Goal: Navigation & Orientation: Find specific page/section

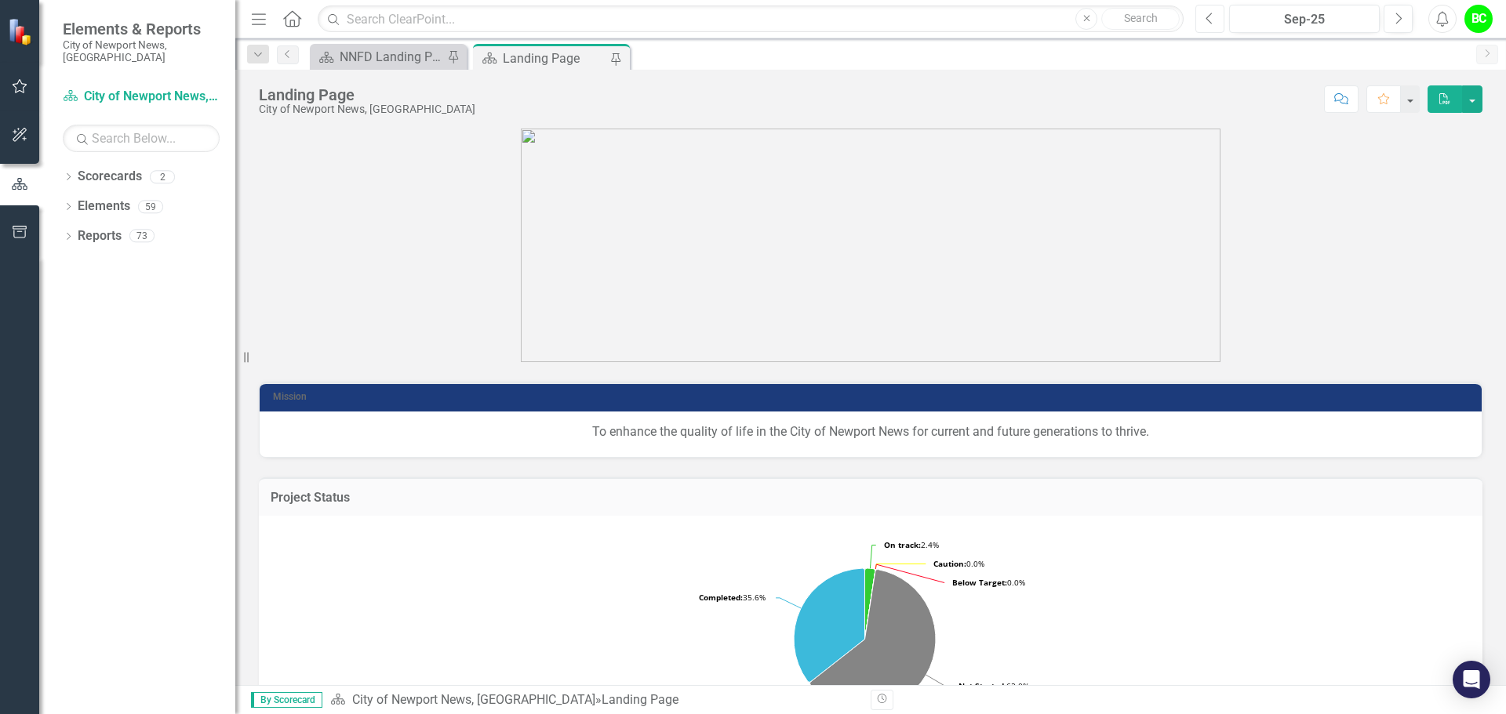
click at [1204, 25] on button "Previous" at bounding box center [1209, 19] width 29 height 28
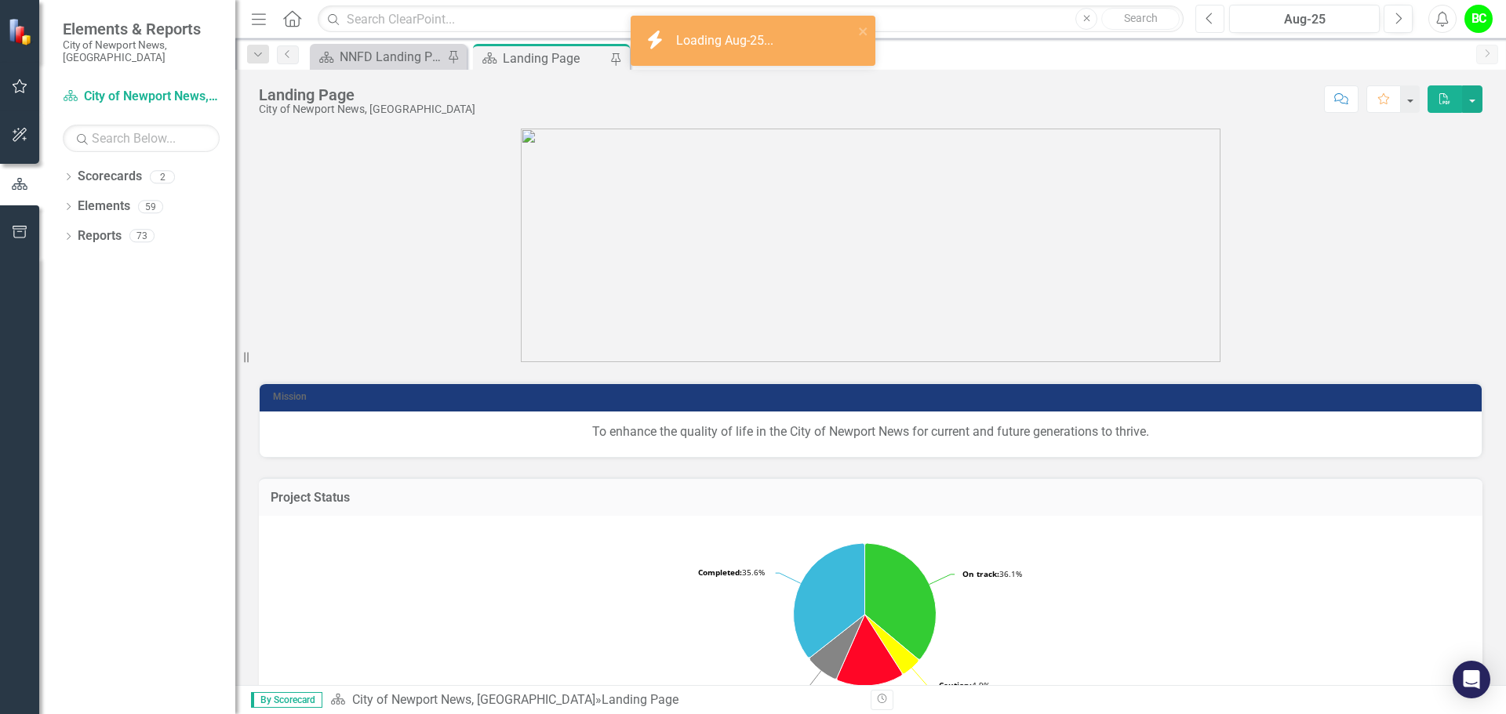
click at [1204, 25] on button "Previous" at bounding box center [1209, 19] width 29 height 28
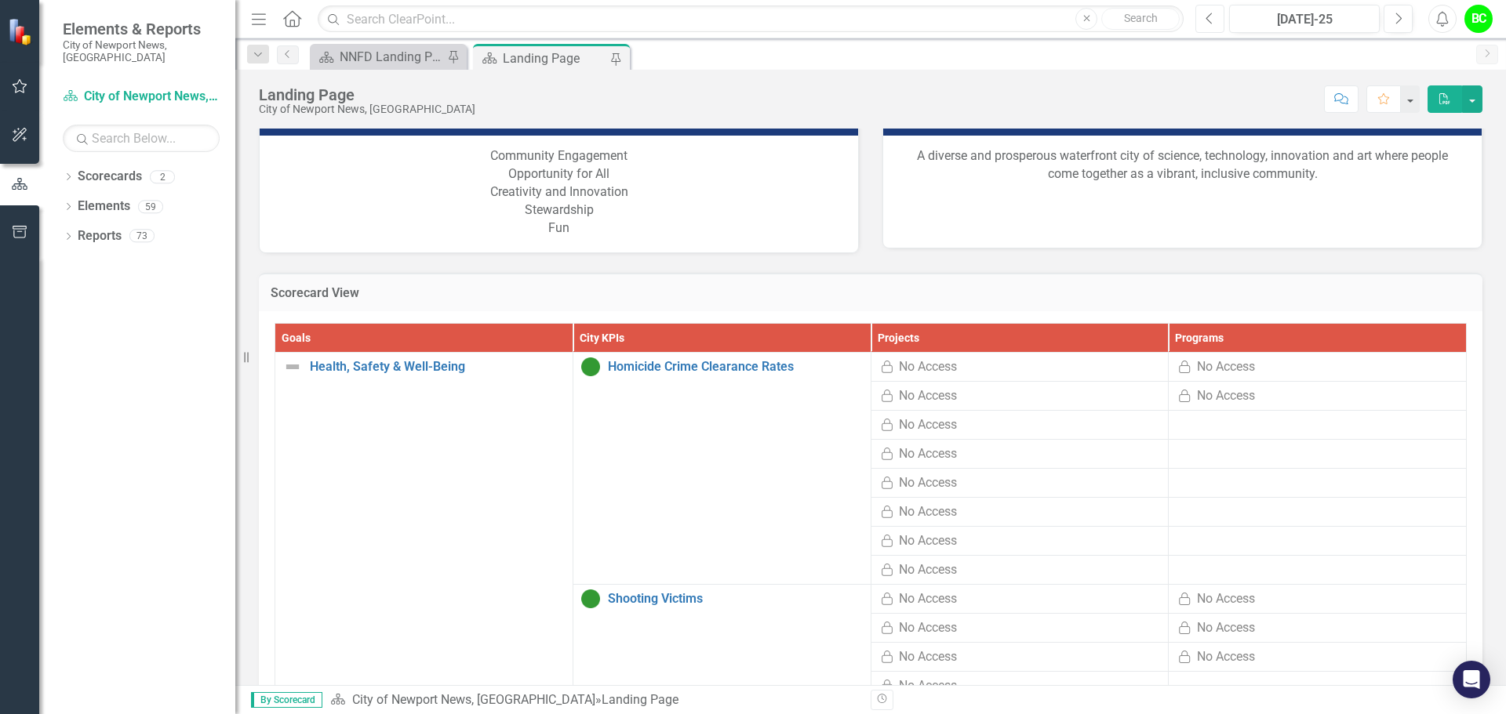
scroll to position [235, 0]
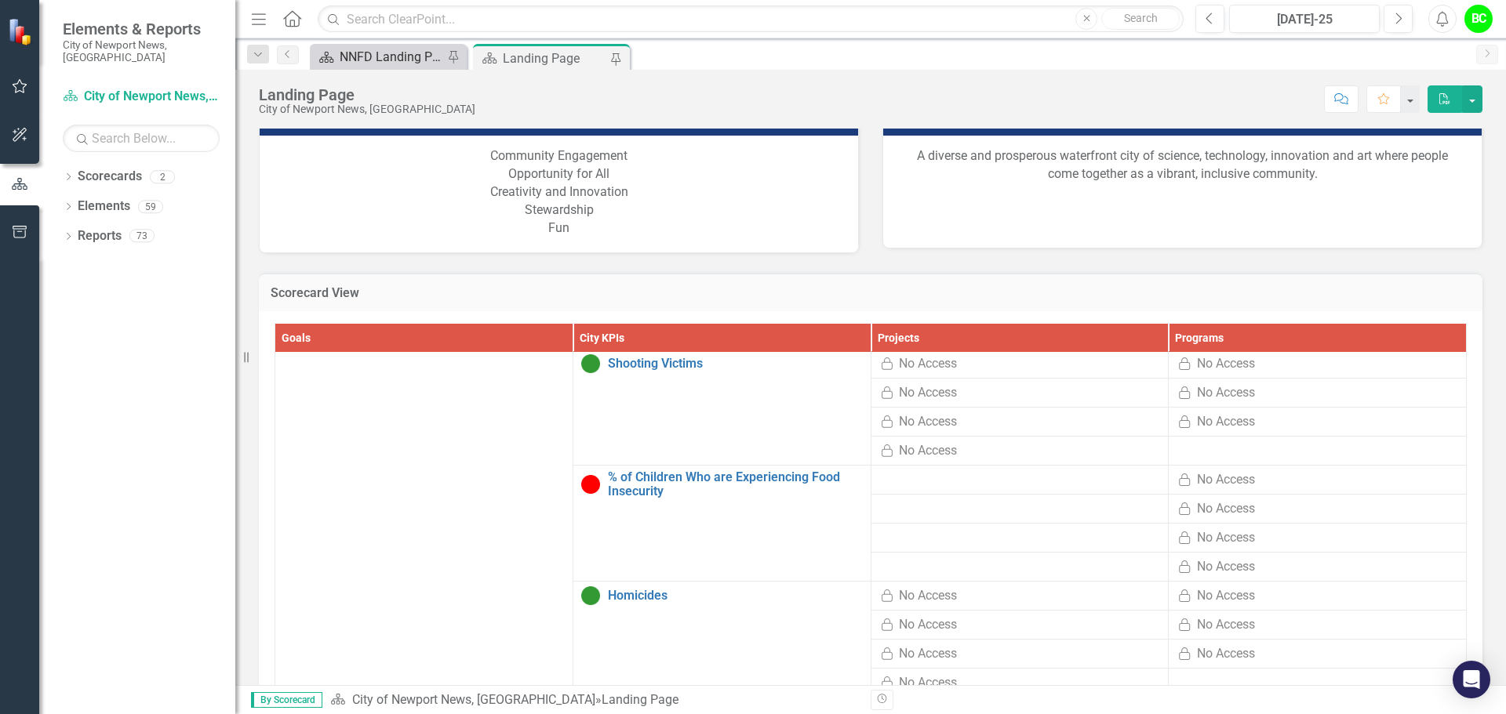
click at [373, 64] on div "NNFD Landing Page" at bounding box center [392, 57] width 104 height 20
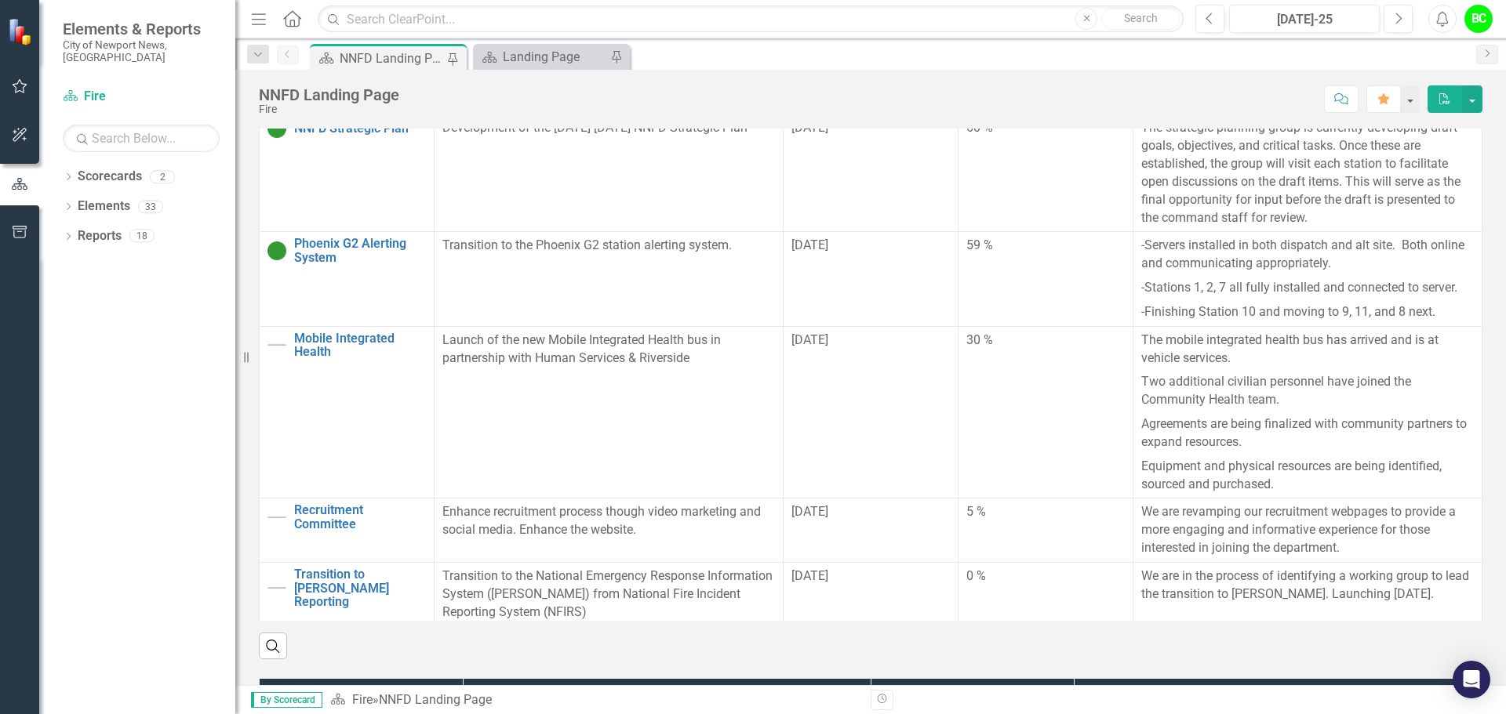
scroll to position [706, 0]
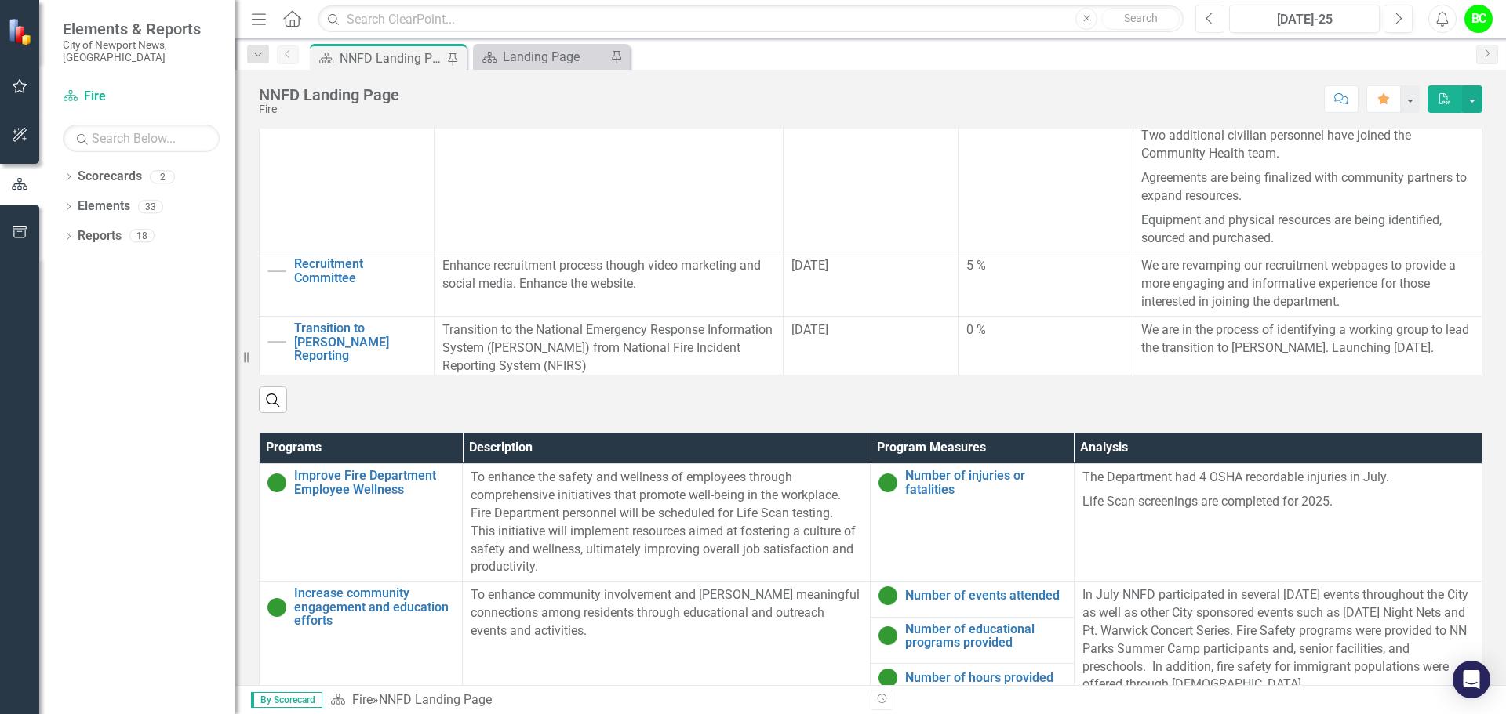
click at [1222, 18] on button "Previous" at bounding box center [1209, 19] width 29 height 28
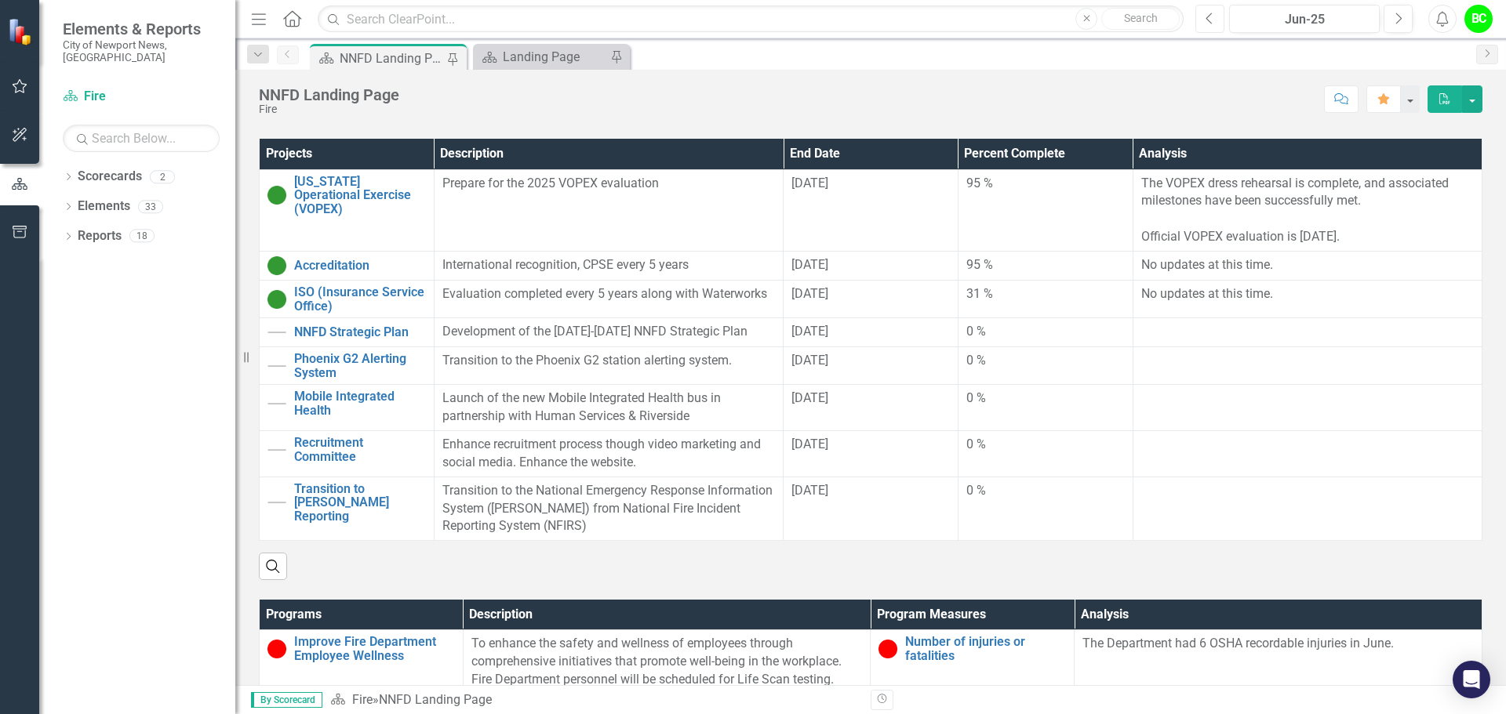
scroll to position [392, 0]
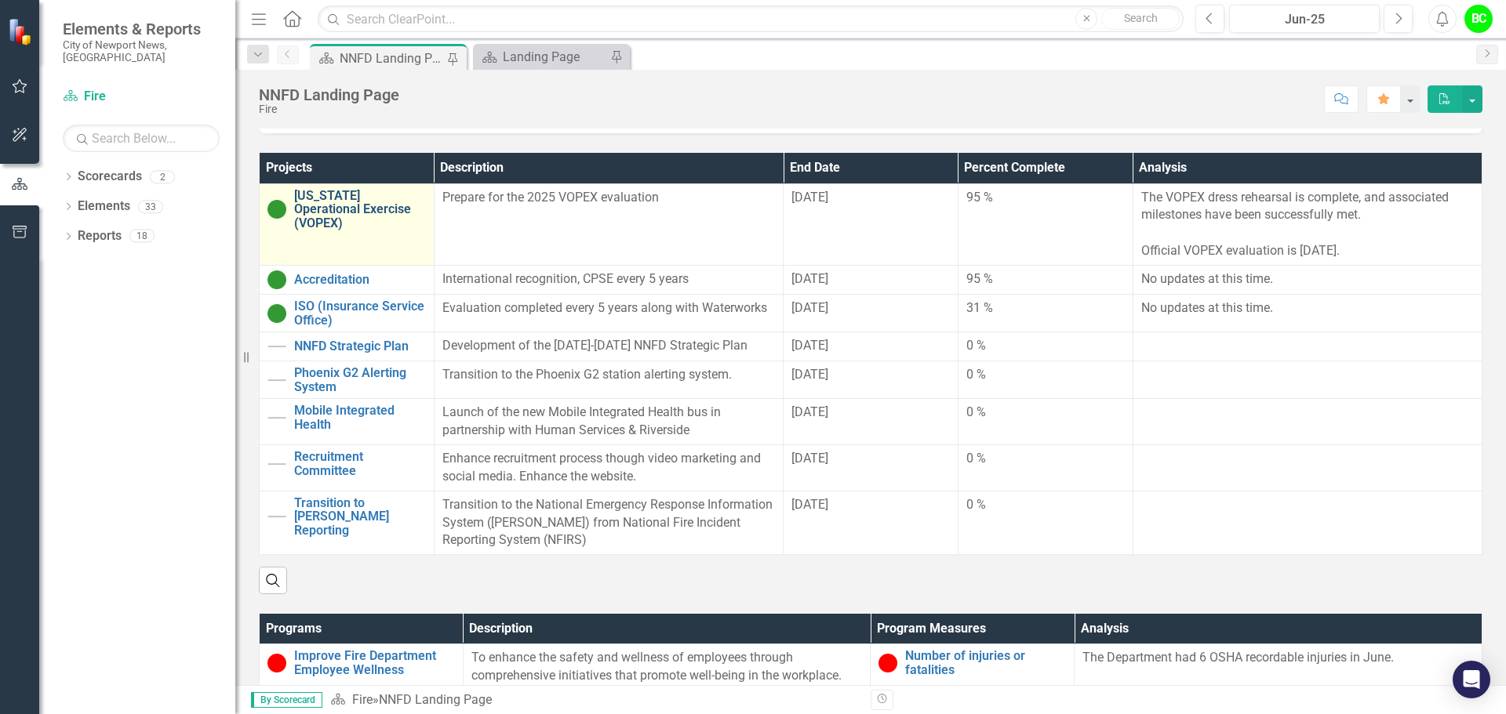
click at [380, 206] on link "[US_STATE] Operational Exercise (VOPEX)" at bounding box center [360, 210] width 132 height 42
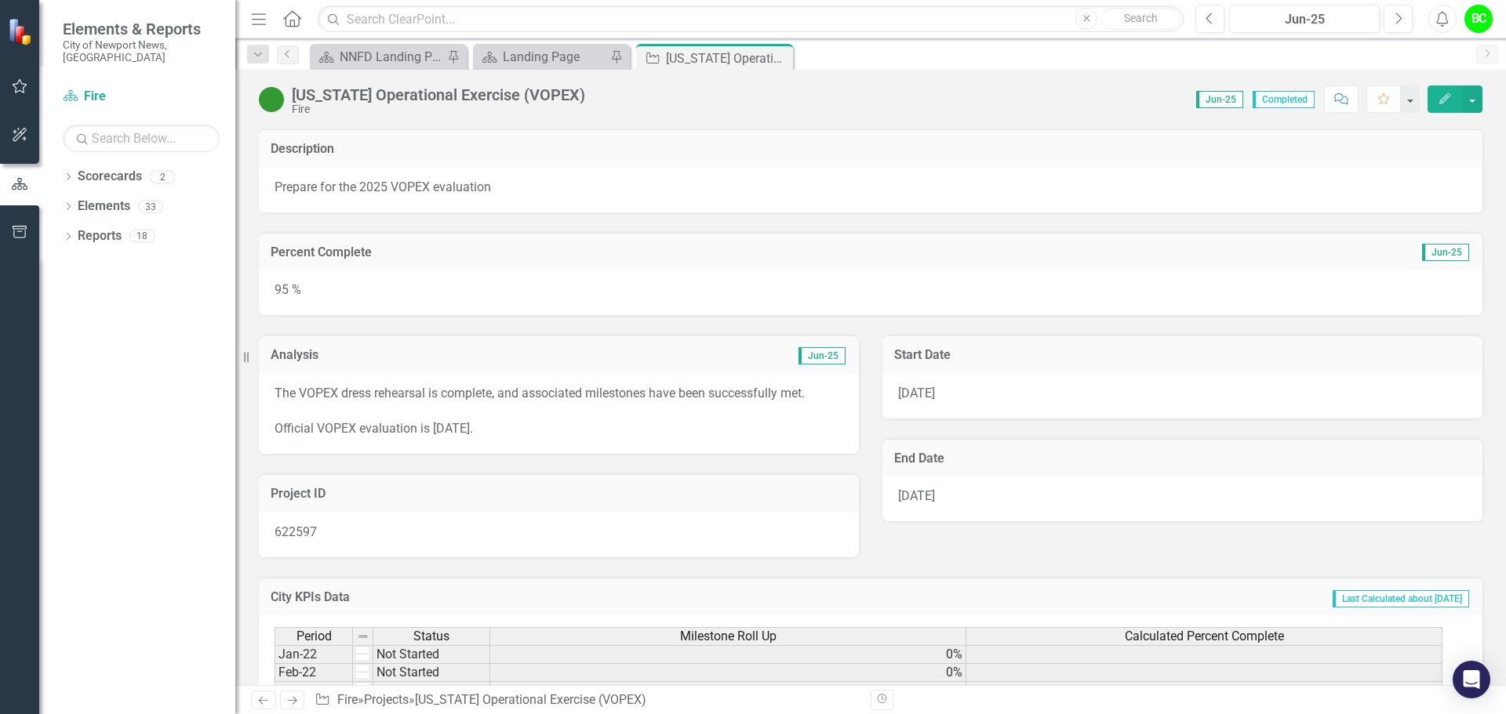
scroll to position [157, 0]
